Goal: Information Seeking & Learning: Check status

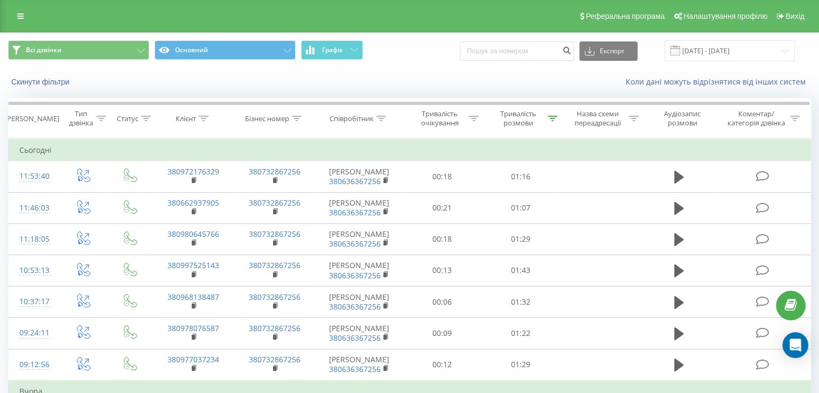
drag, startPoint x: 556, startPoint y: 120, endPoint x: 560, endPoint y: 155, distance: 34.7
click at [556, 120] on icon at bounding box center [553, 118] width 10 height 5
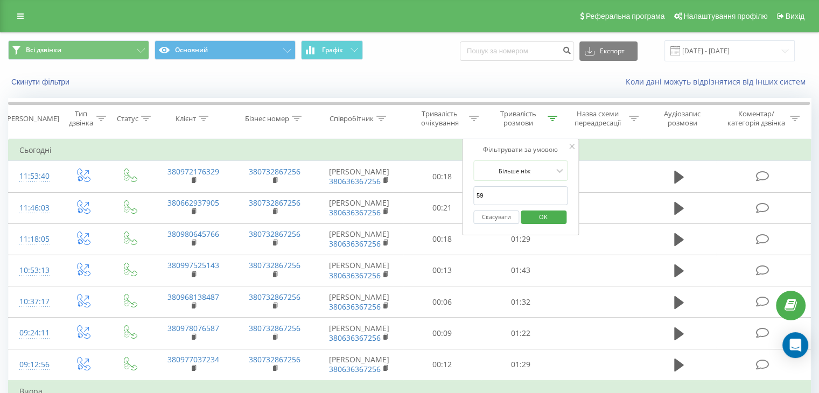
click at [552, 214] on span "OK" at bounding box center [543, 216] width 30 height 17
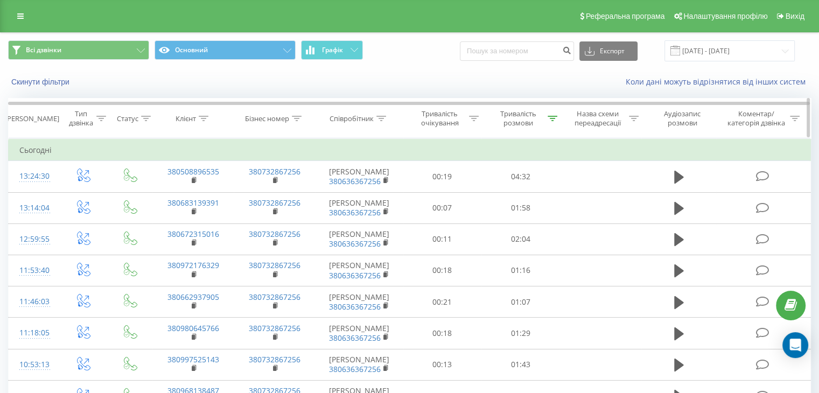
click at [551, 117] on icon at bounding box center [553, 118] width 10 height 5
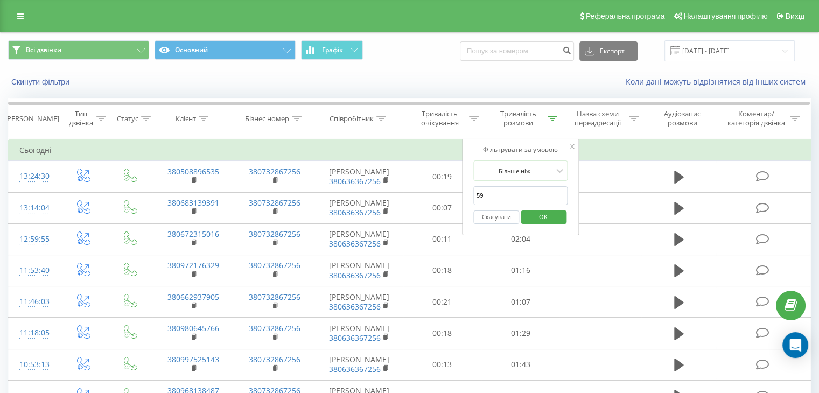
click at [551, 214] on span "OK" at bounding box center [543, 216] width 30 height 17
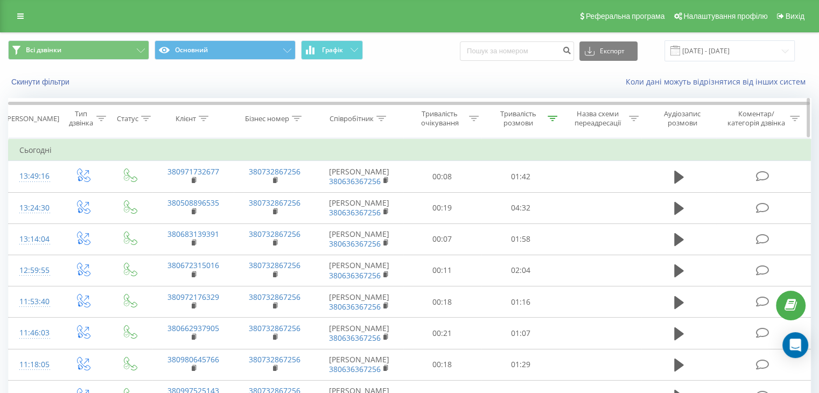
click at [550, 122] on div at bounding box center [553, 118] width 10 height 9
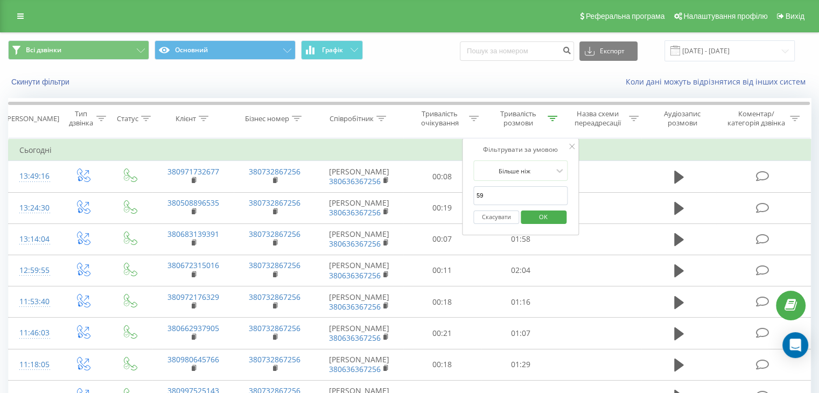
click at [549, 218] on span "OK" at bounding box center [543, 216] width 30 height 17
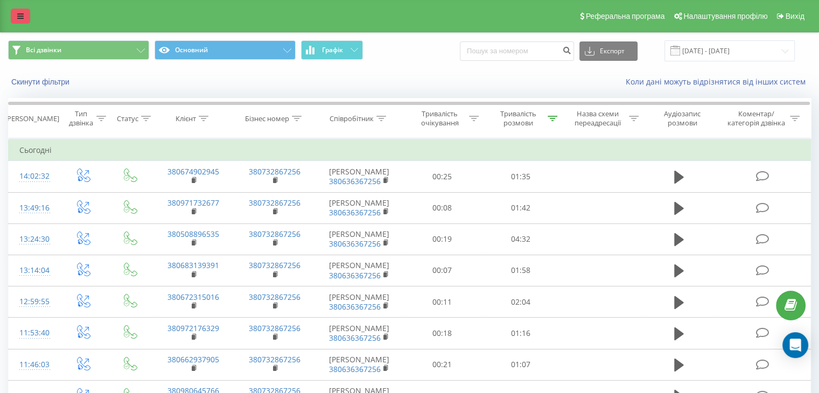
click at [17, 12] on link at bounding box center [20, 16] width 19 height 15
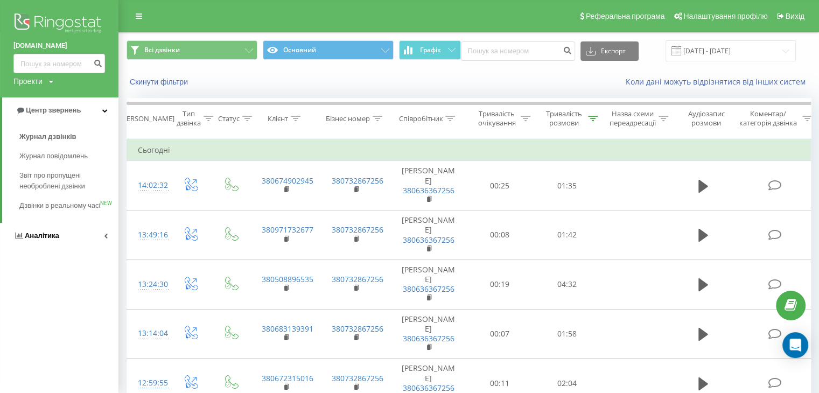
click at [36, 240] on span "Аналiтика" at bounding box center [42, 236] width 34 height 8
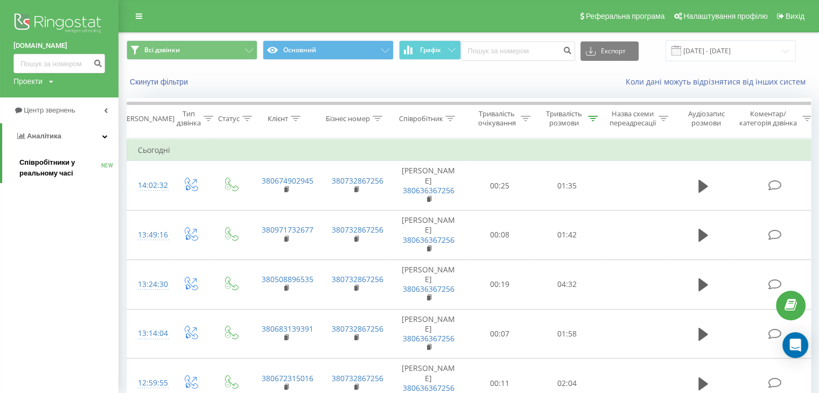
click at [60, 168] on span "Співробітники у реальному часі" at bounding box center [60, 168] width 82 height 22
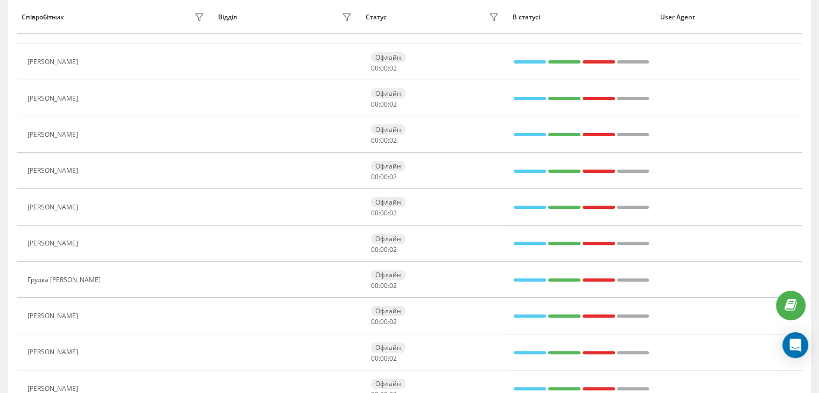
scroll to position [433, 0]
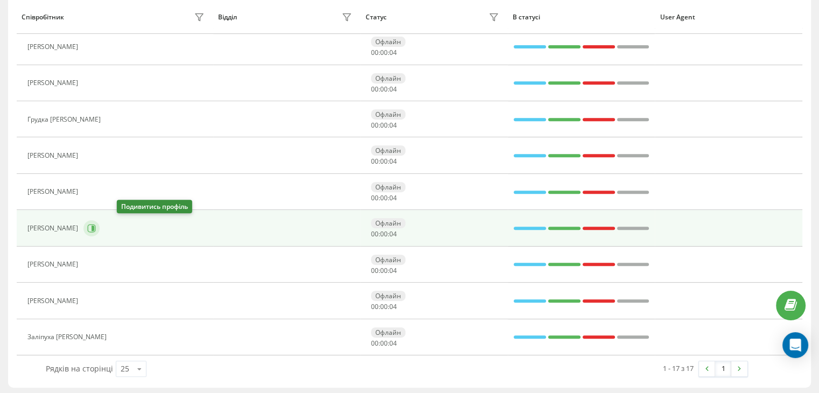
click at [100, 228] on button at bounding box center [91, 228] width 16 height 16
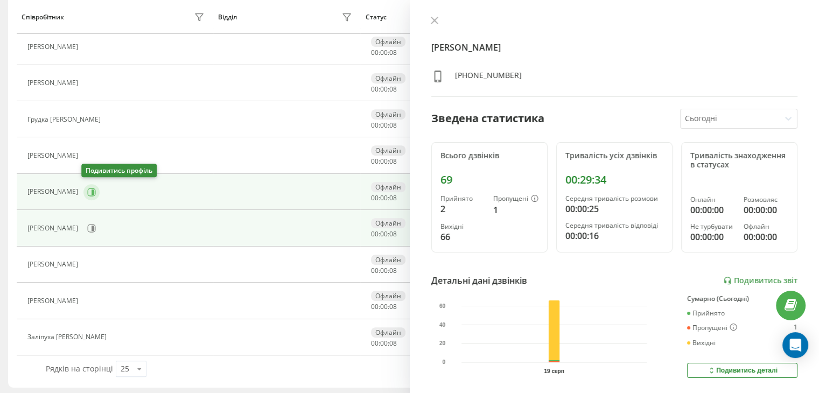
click at [94, 185] on button at bounding box center [91, 192] width 16 height 16
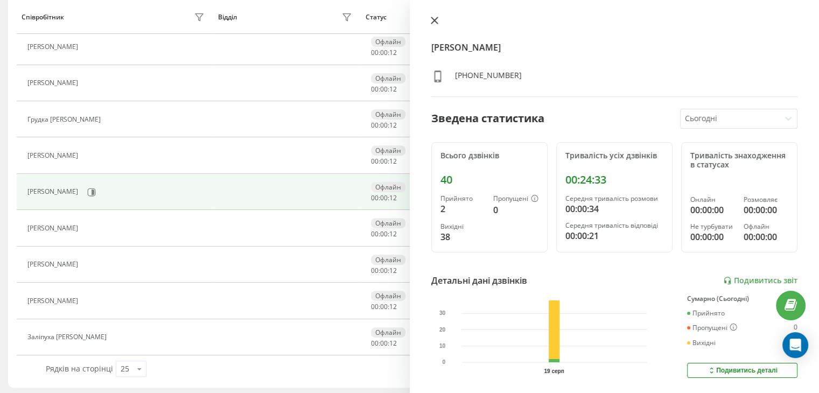
click at [430, 24] on button at bounding box center [435, 21] width 14 height 10
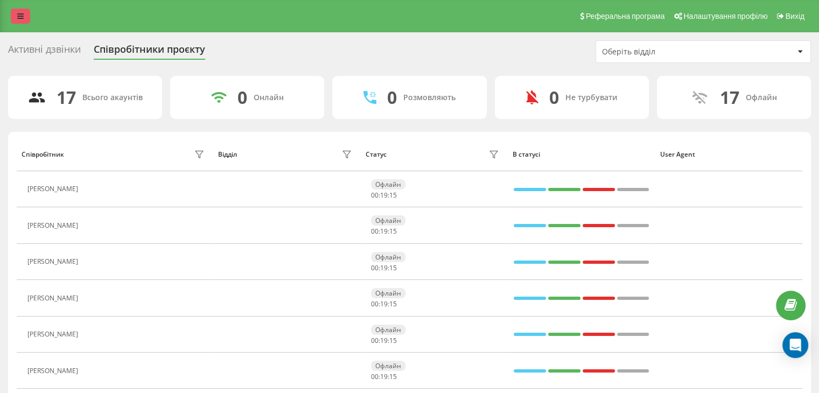
click at [11, 20] on link at bounding box center [20, 16] width 19 height 15
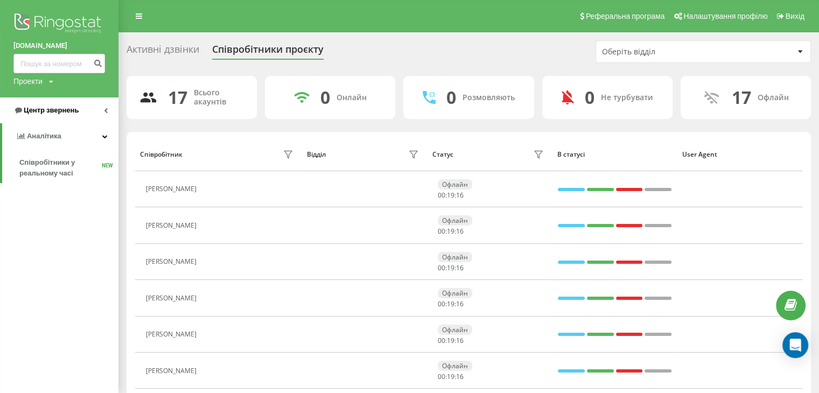
click at [48, 113] on span "Центр звернень" at bounding box center [51, 110] width 55 height 8
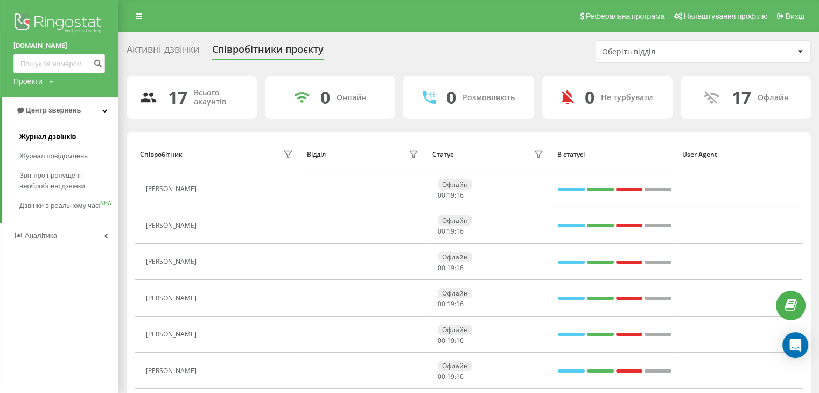
click at [47, 136] on span "Журнал дзвінків" at bounding box center [47, 136] width 57 height 11
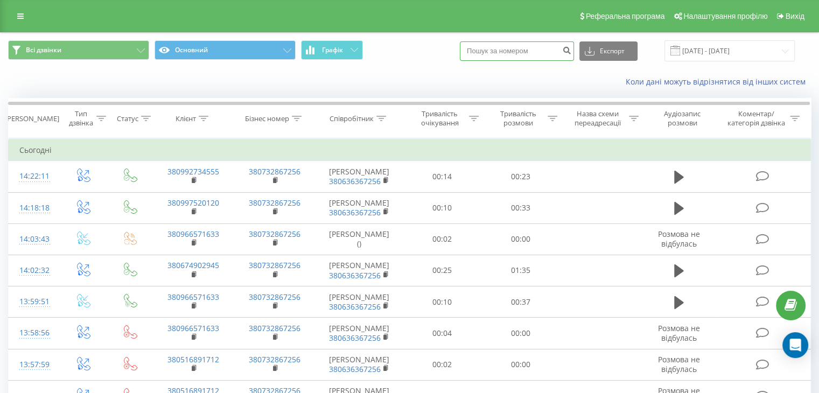
click at [494, 44] on input at bounding box center [517, 50] width 114 height 19
paste input "[PHONE_NUMBER]"
type input "0984474857"
